Goal: Transaction & Acquisition: Purchase product/service

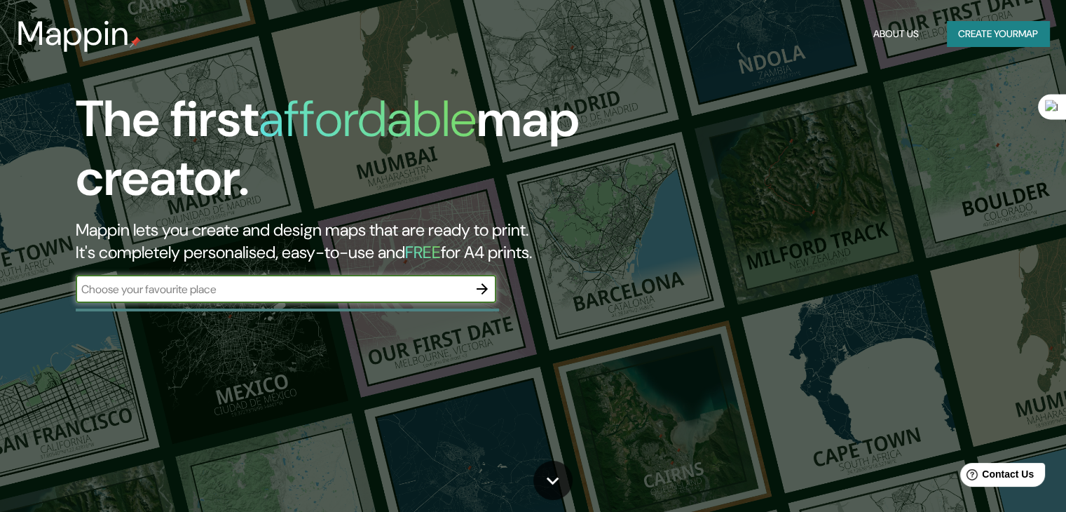
type input "[GEOGRAPHIC_DATA]"
click at [474, 291] on icon "button" at bounding box center [482, 288] width 17 height 17
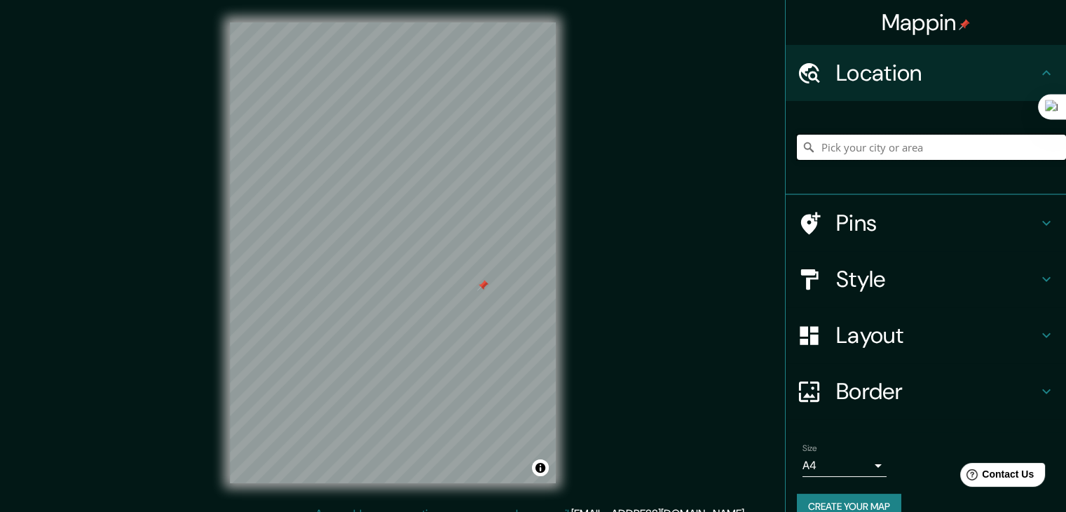
click at [862, 141] on input "Pick your city or area" at bounding box center [931, 147] width 269 height 25
click at [863, 142] on input "Pick your city or area" at bounding box center [931, 147] width 269 height 25
click at [485, 290] on div at bounding box center [482, 285] width 11 height 11
click at [889, 135] on input "Pick your city or area" at bounding box center [931, 147] width 269 height 25
click at [886, 144] on input "Pick your city or area" at bounding box center [931, 147] width 269 height 25
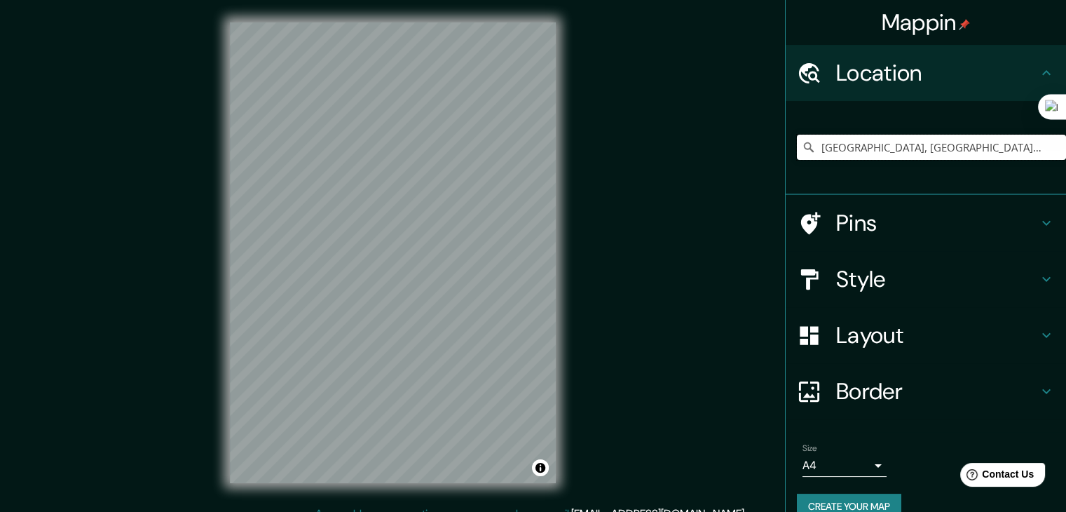
type input "[GEOGRAPHIC_DATA], [GEOGRAPHIC_DATA], [GEOGRAPHIC_DATA]"
